Goal: Task Accomplishment & Management: Manage account settings

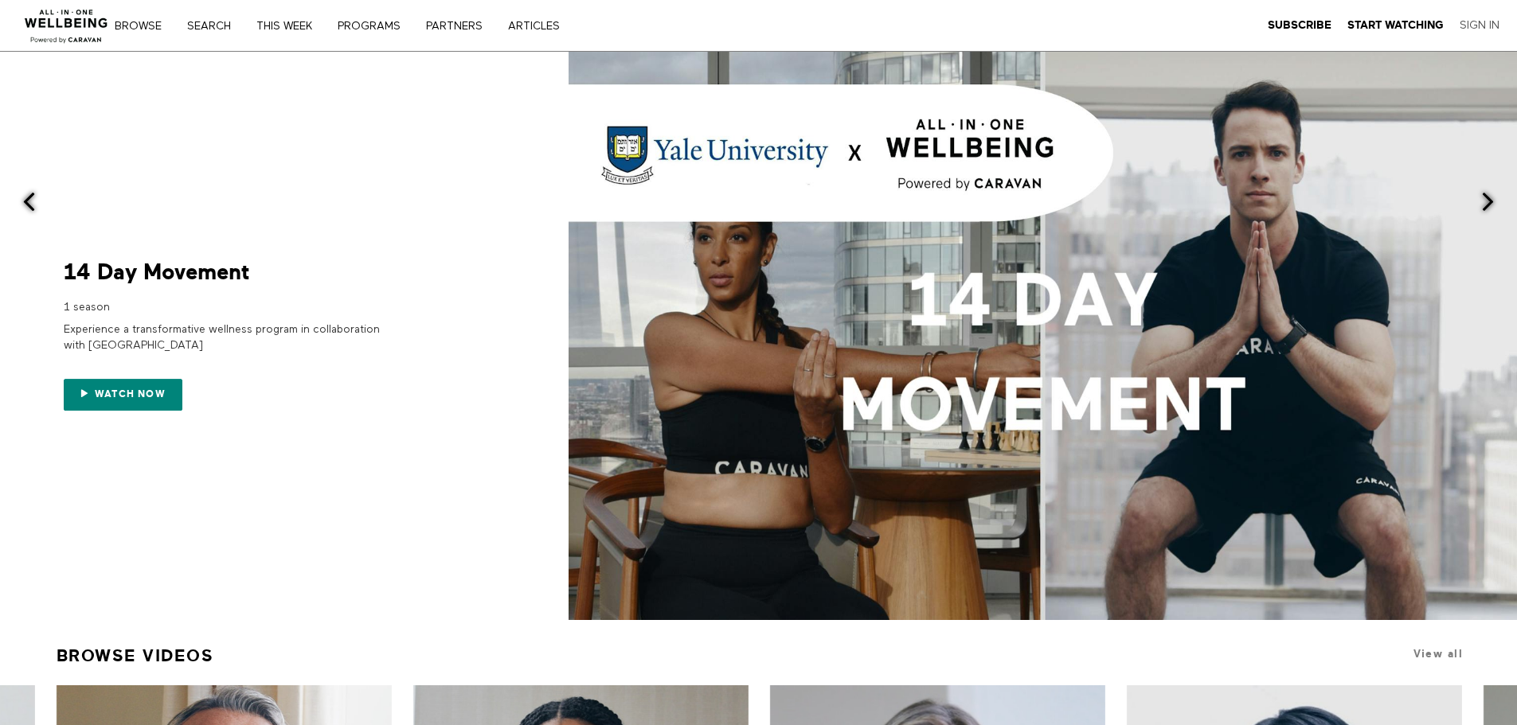
click at [1482, 23] on link "Sign In" at bounding box center [1480, 25] width 40 height 14
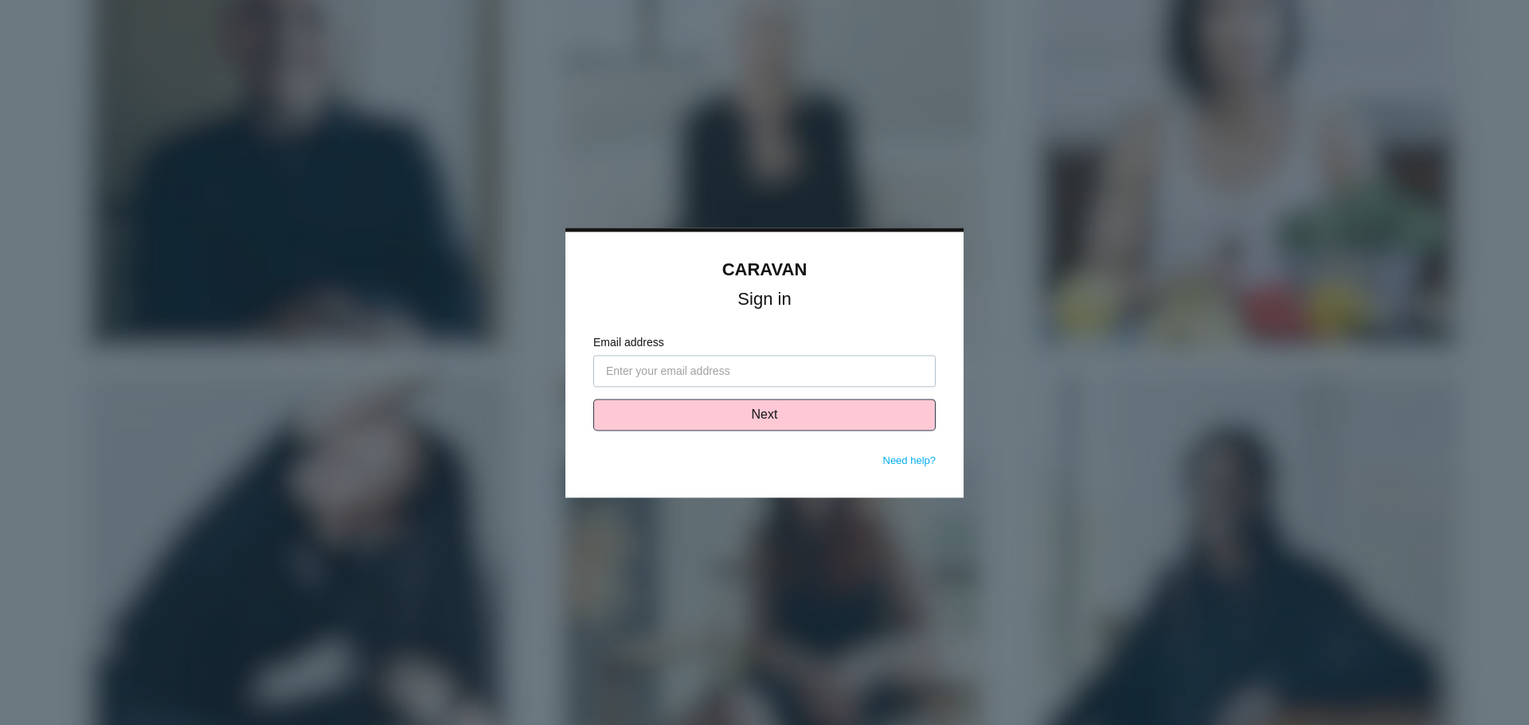
type input "nromanowski@saxllp.com"
click at [749, 415] on button "Next" at bounding box center [764, 415] width 342 height 32
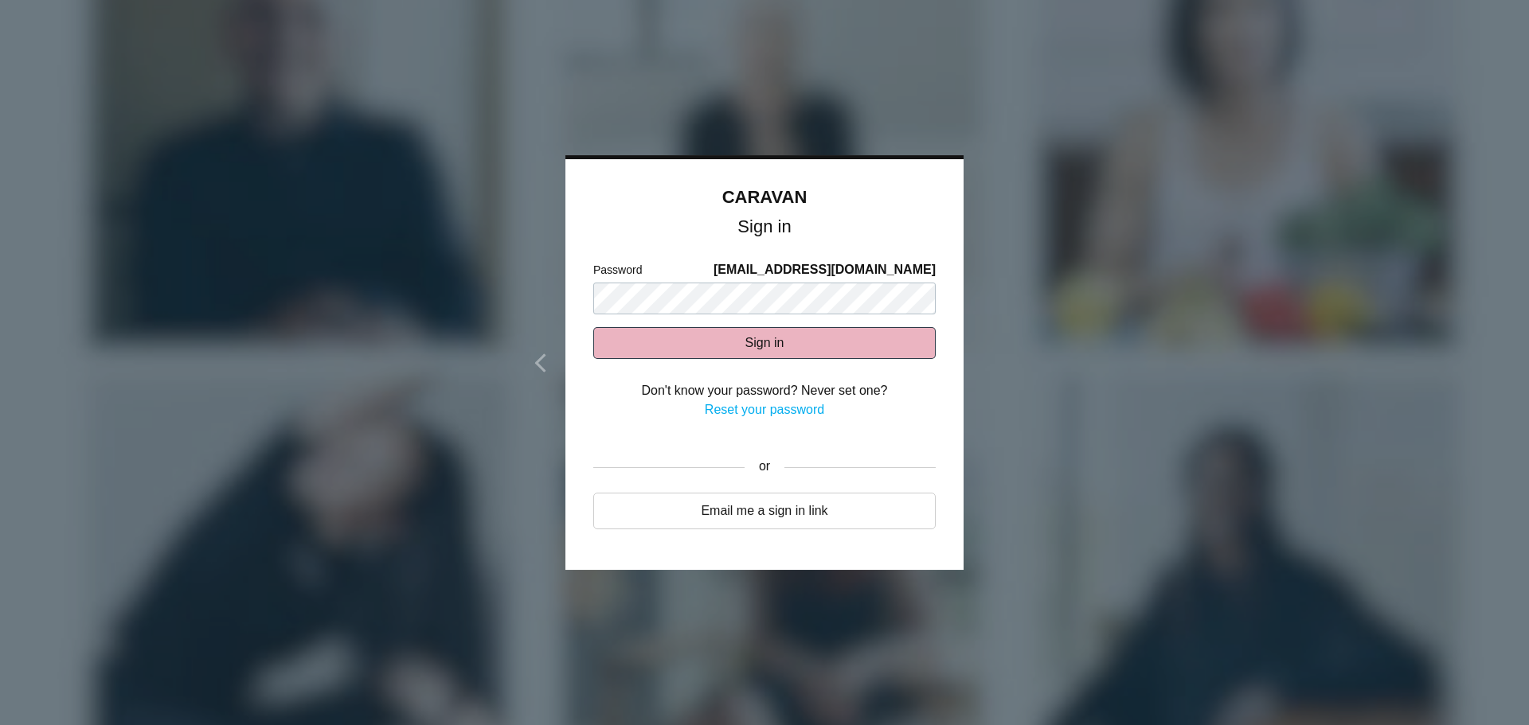
click at [776, 346] on button "Sign in" at bounding box center [764, 343] width 342 height 32
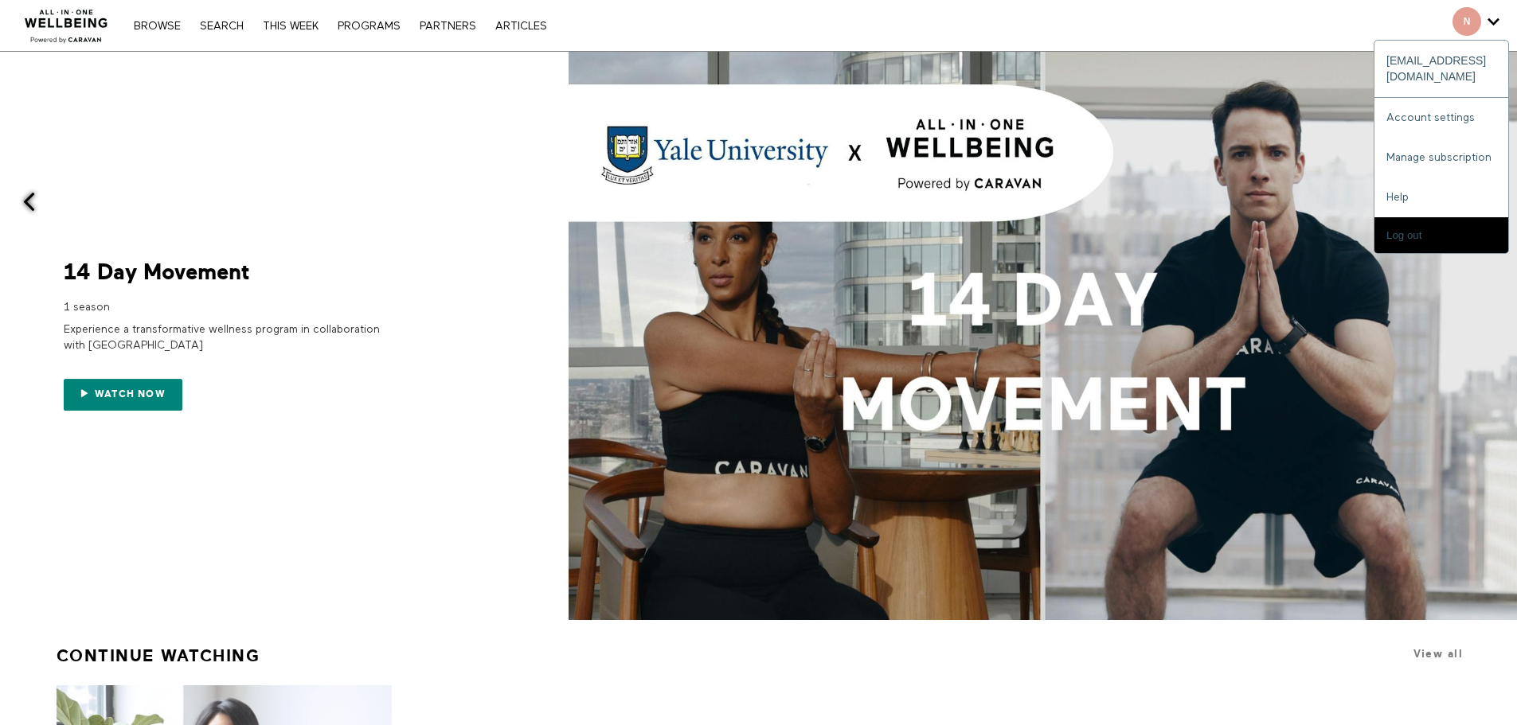
click at [1480, 25] on span "Secondary" at bounding box center [1467, 21] width 29 height 29
click at [1411, 217] on input "Log out" at bounding box center [1441, 235] width 134 height 36
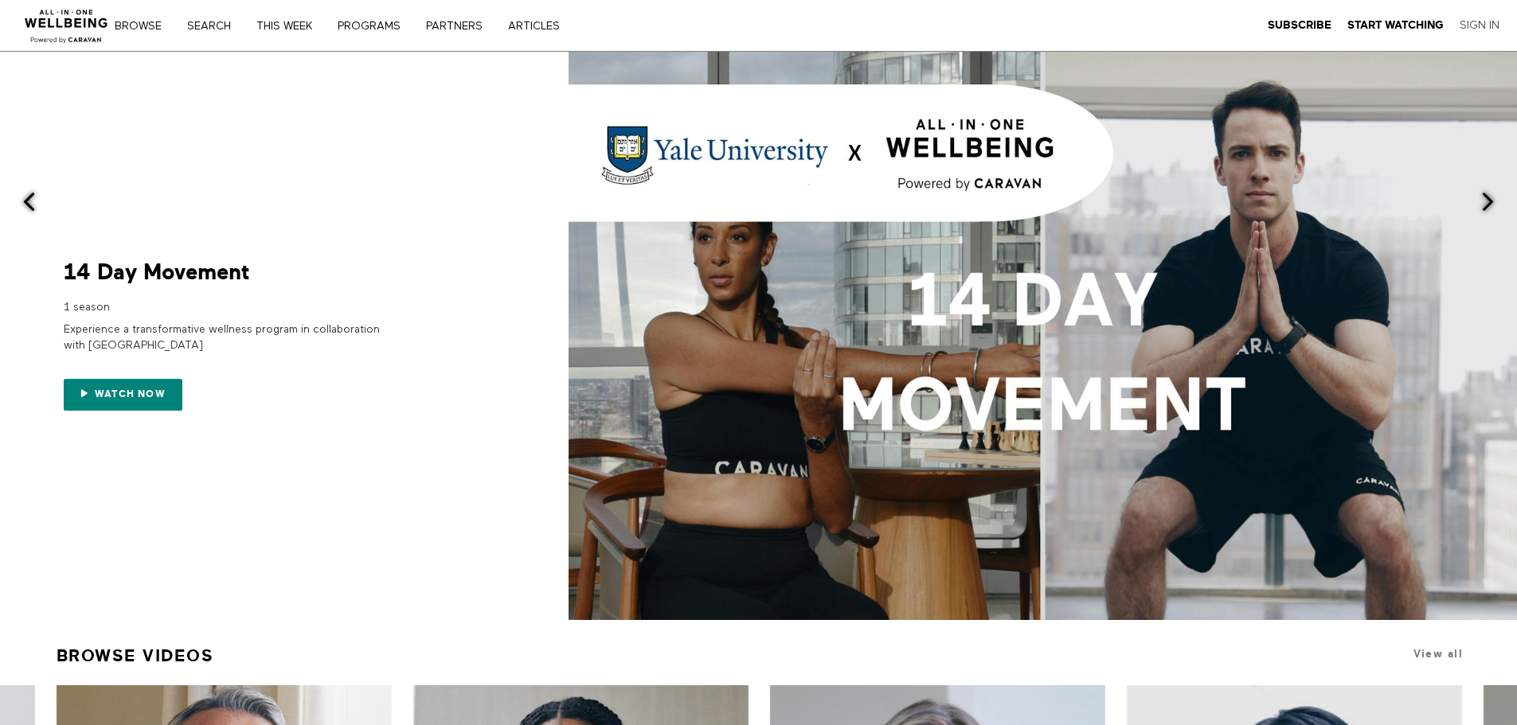
click at [1486, 27] on link "Sign In" at bounding box center [1480, 25] width 40 height 14
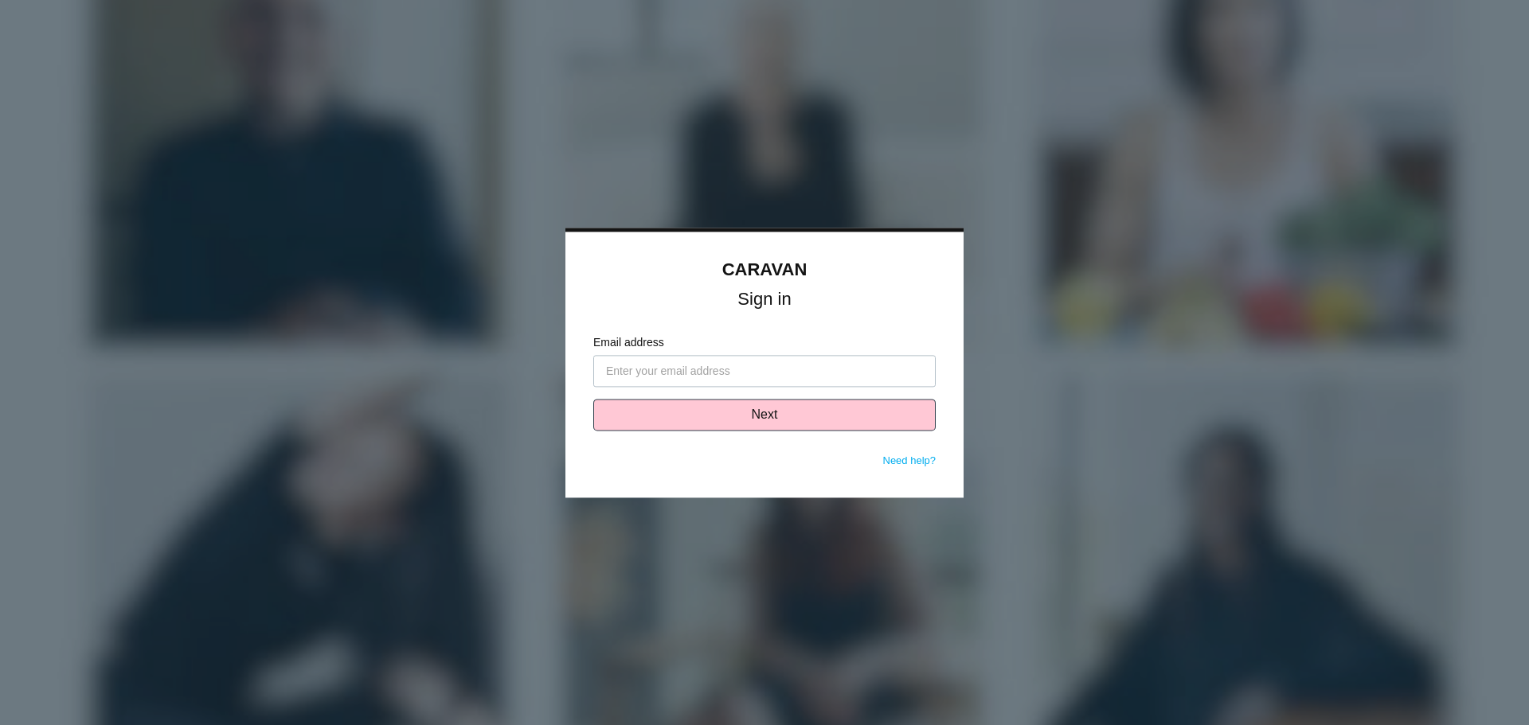
type input "[EMAIL_ADDRESS][DOMAIN_NAME]"
click at [770, 412] on button "Next" at bounding box center [764, 415] width 342 height 32
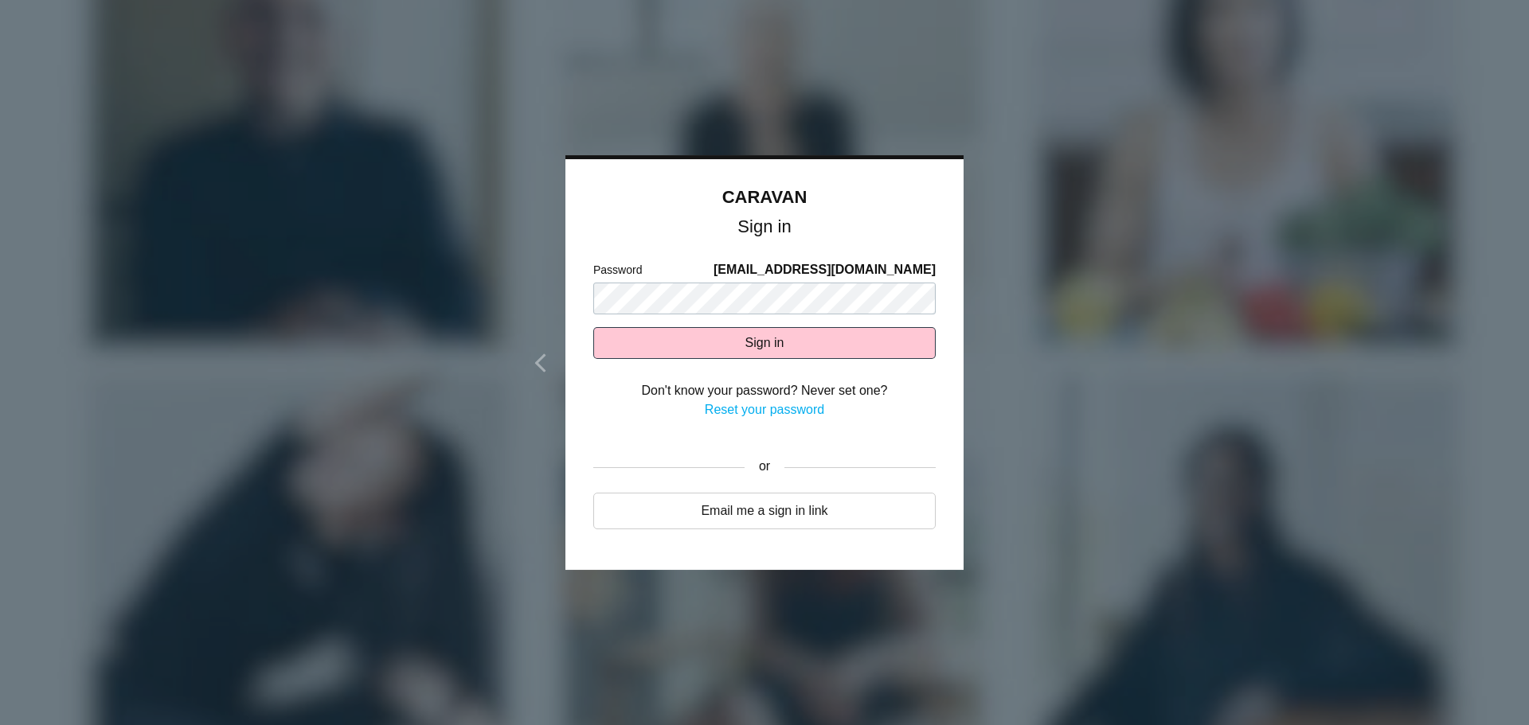
click at [772, 346] on button "Sign in" at bounding box center [764, 343] width 342 height 32
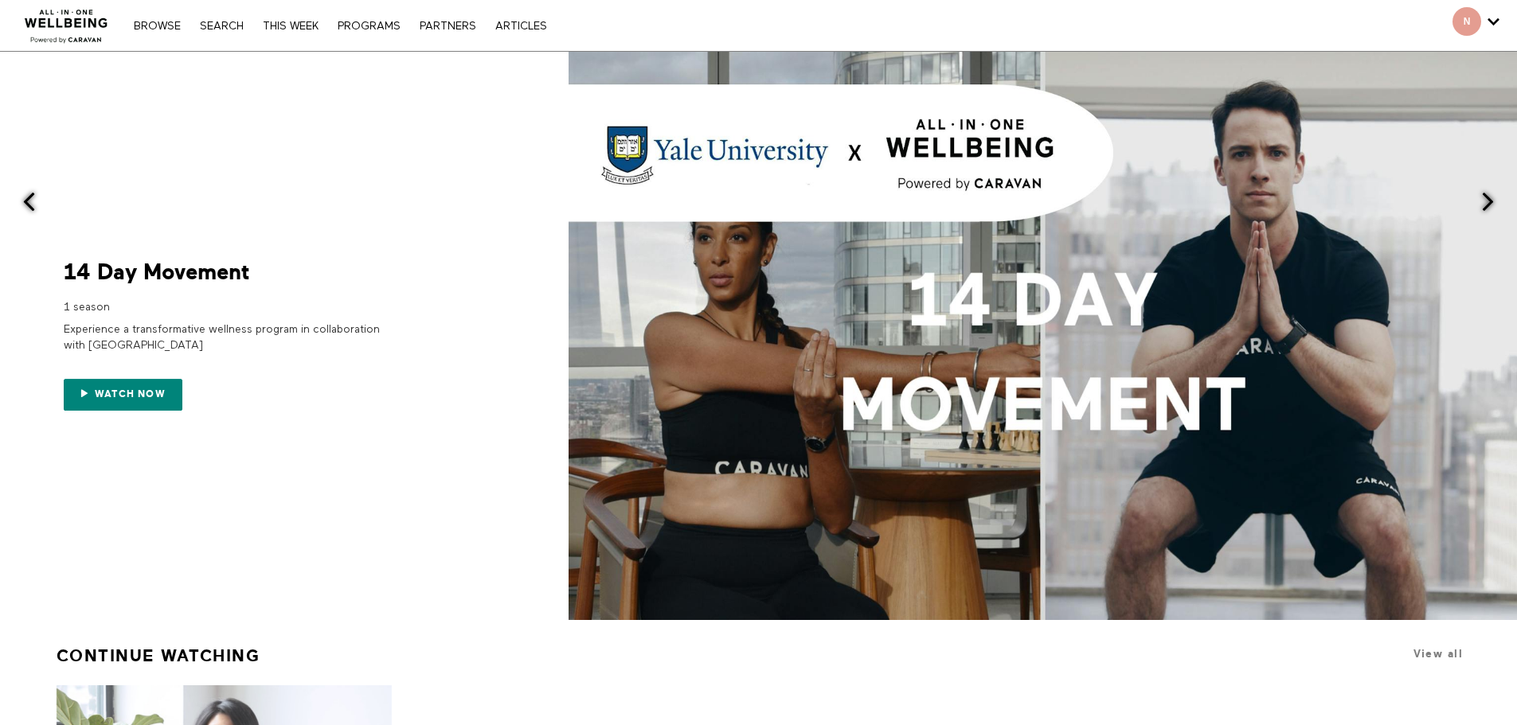
click at [1488, 28] on icon "Secondary" at bounding box center [1494, 22] width 12 height 24
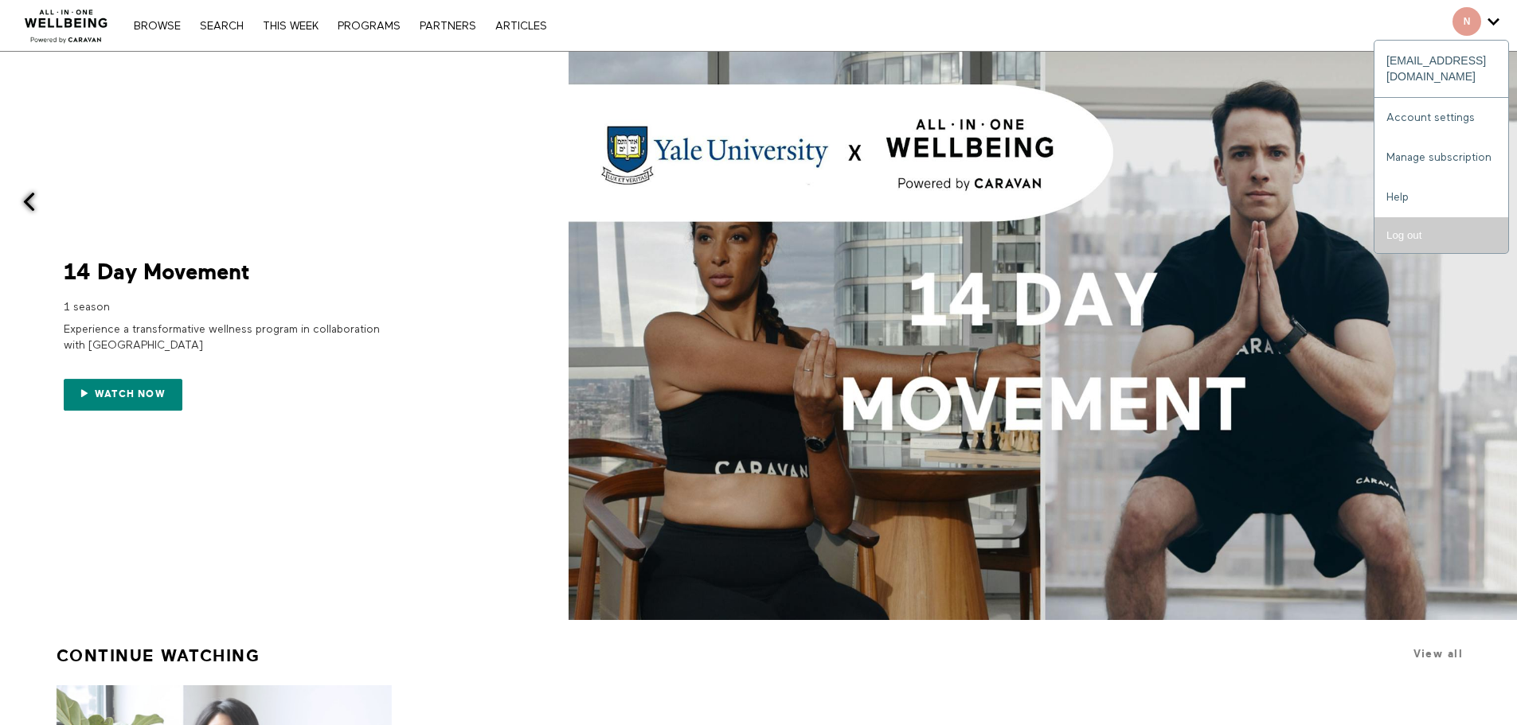
click at [1417, 225] on input "Log out" at bounding box center [1441, 235] width 134 height 36
